Goal: Navigation & Orientation: Find specific page/section

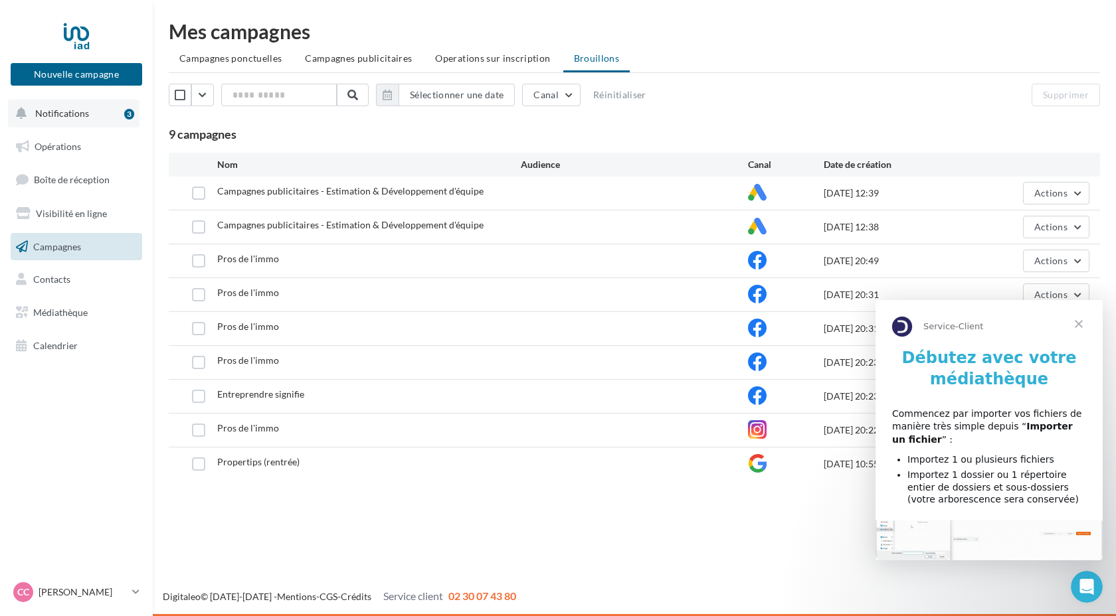
click at [76, 114] on span "Notifications" at bounding box center [62, 113] width 54 height 11
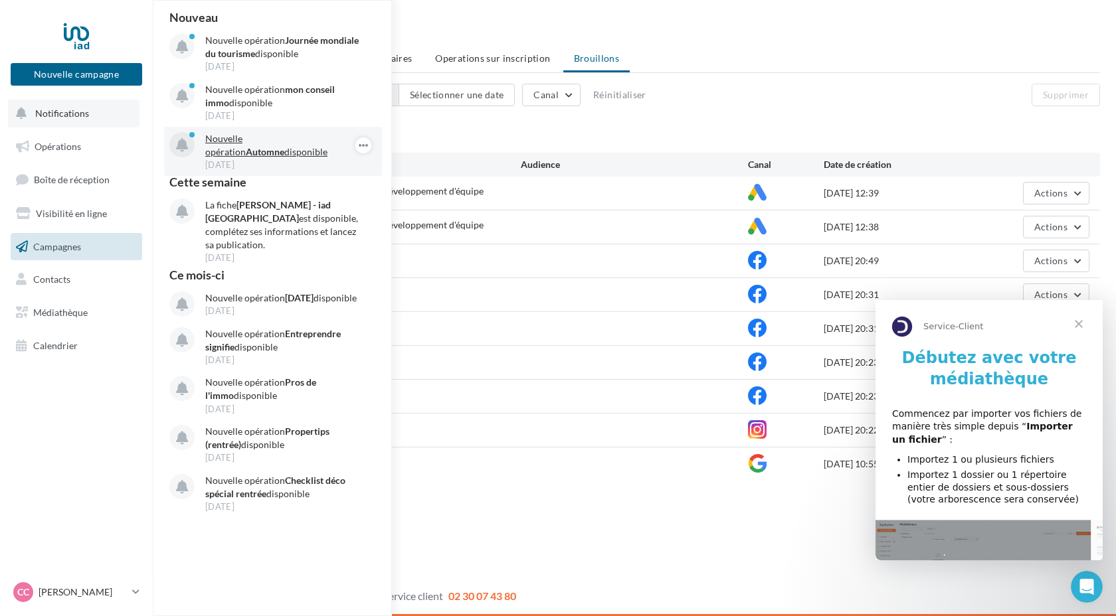
click at [250, 141] on p "Nouvelle opération Automne disponible" at bounding box center [282, 145] width 154 height 27
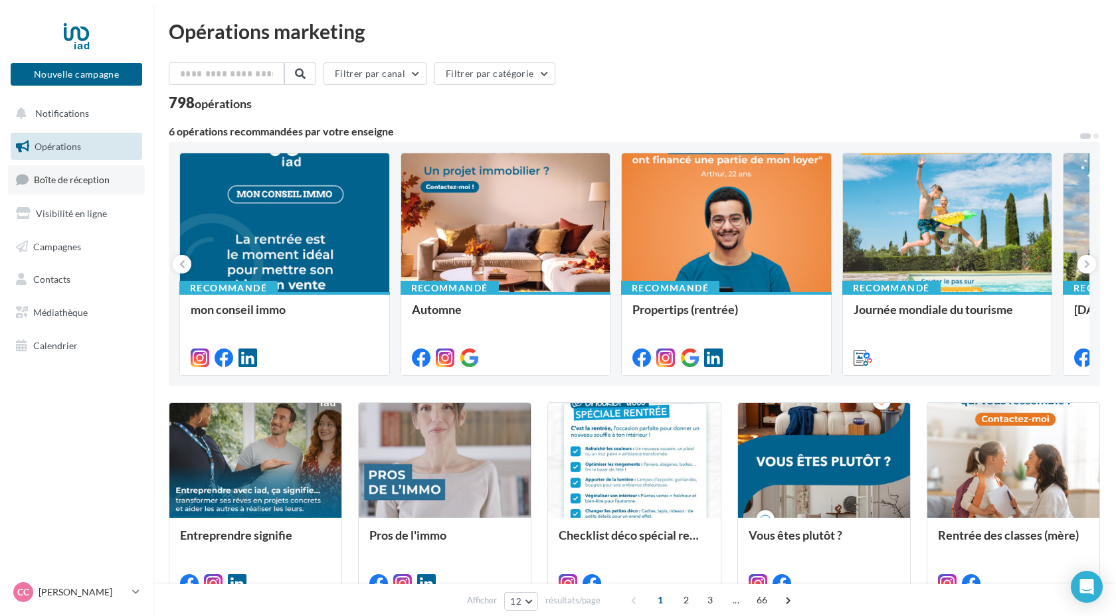
click at [86, 184] on span "Boîte de réception" at bounding box center [72, 179] width 76 height 11
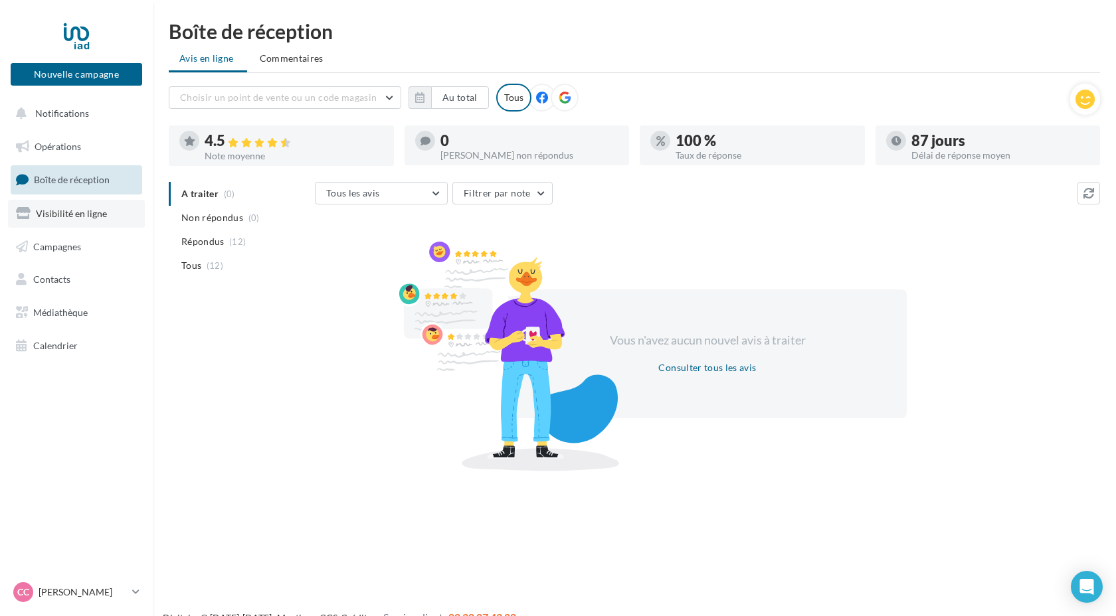
click at [84, 214] on span "Visibilité en ligne" at bounding box center [71, 213] width 71 height 11
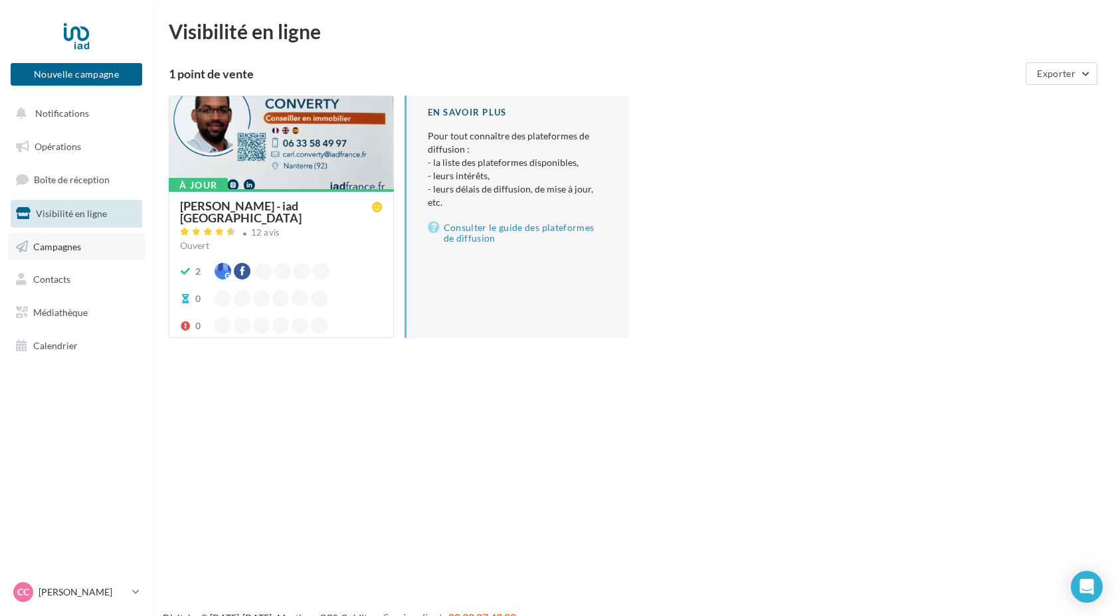
click at [82, 247] on link "Campagnes" at bounding box center [76, 247] width 137 height 28
